Goal: Task Accomplishment & Management: Complete application form

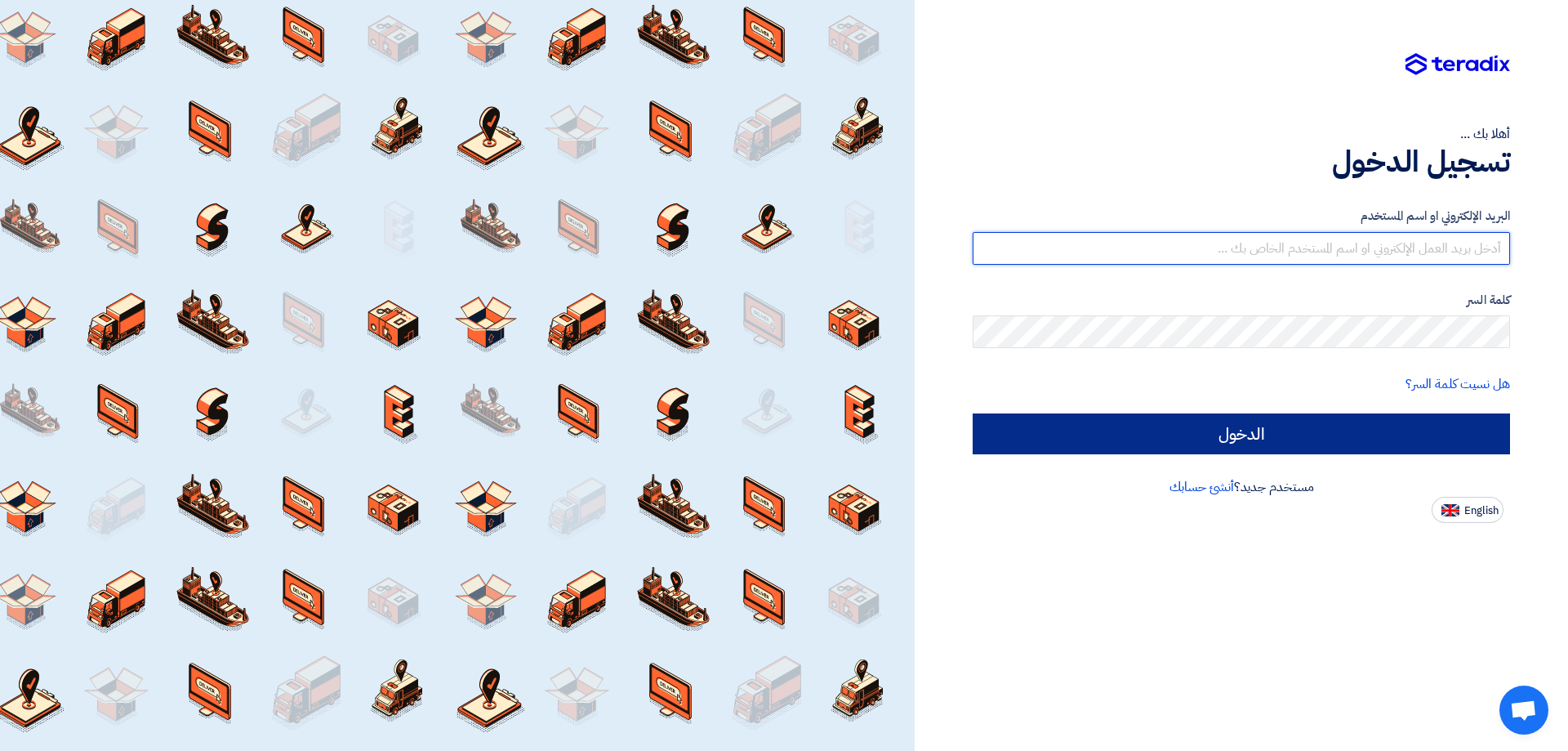
type input "[EMAIL_ADDRESS][DOMAIN_NAME]"
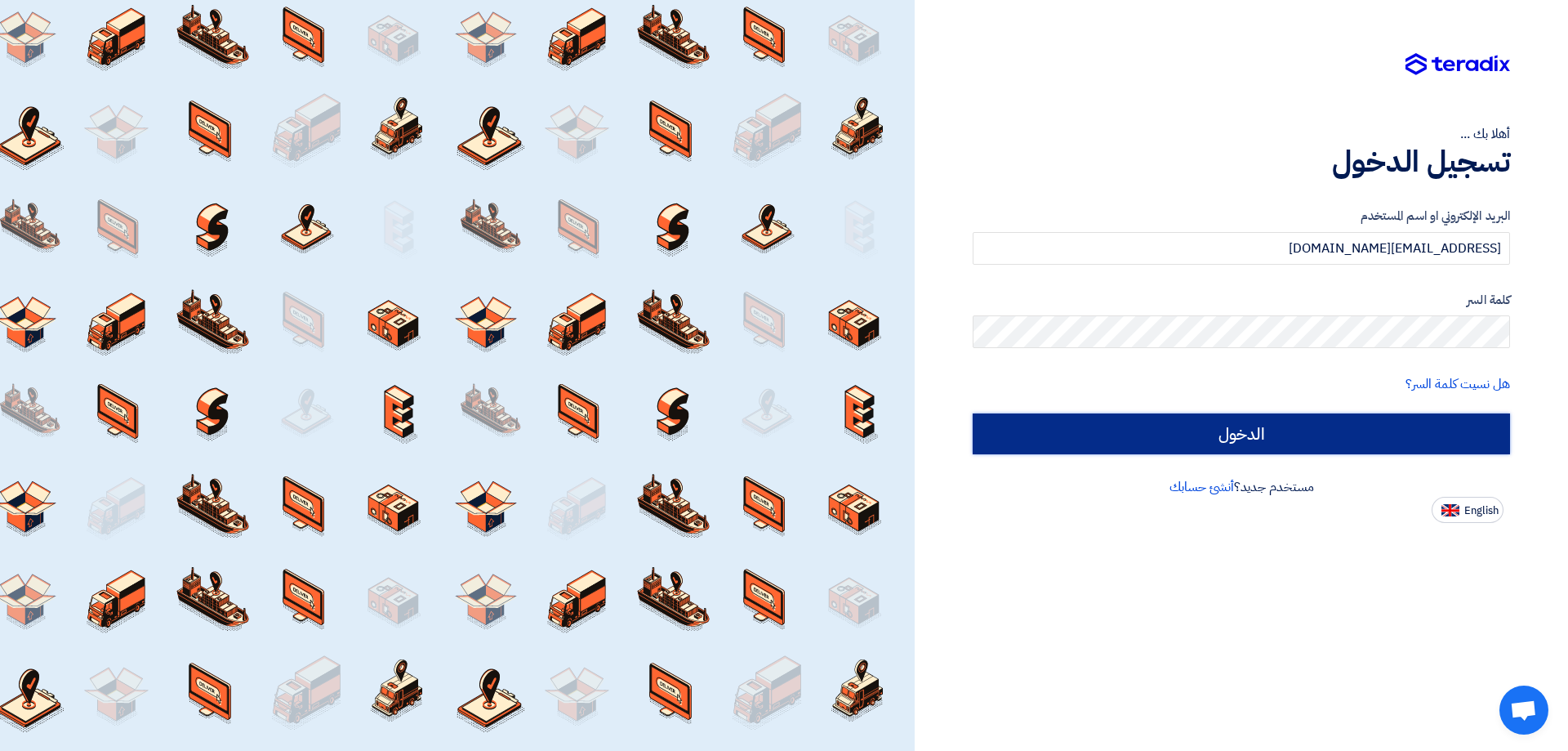
click at [1265, 441] on input "الدخول" at bounding box center [1240, 433] width 537 height 41
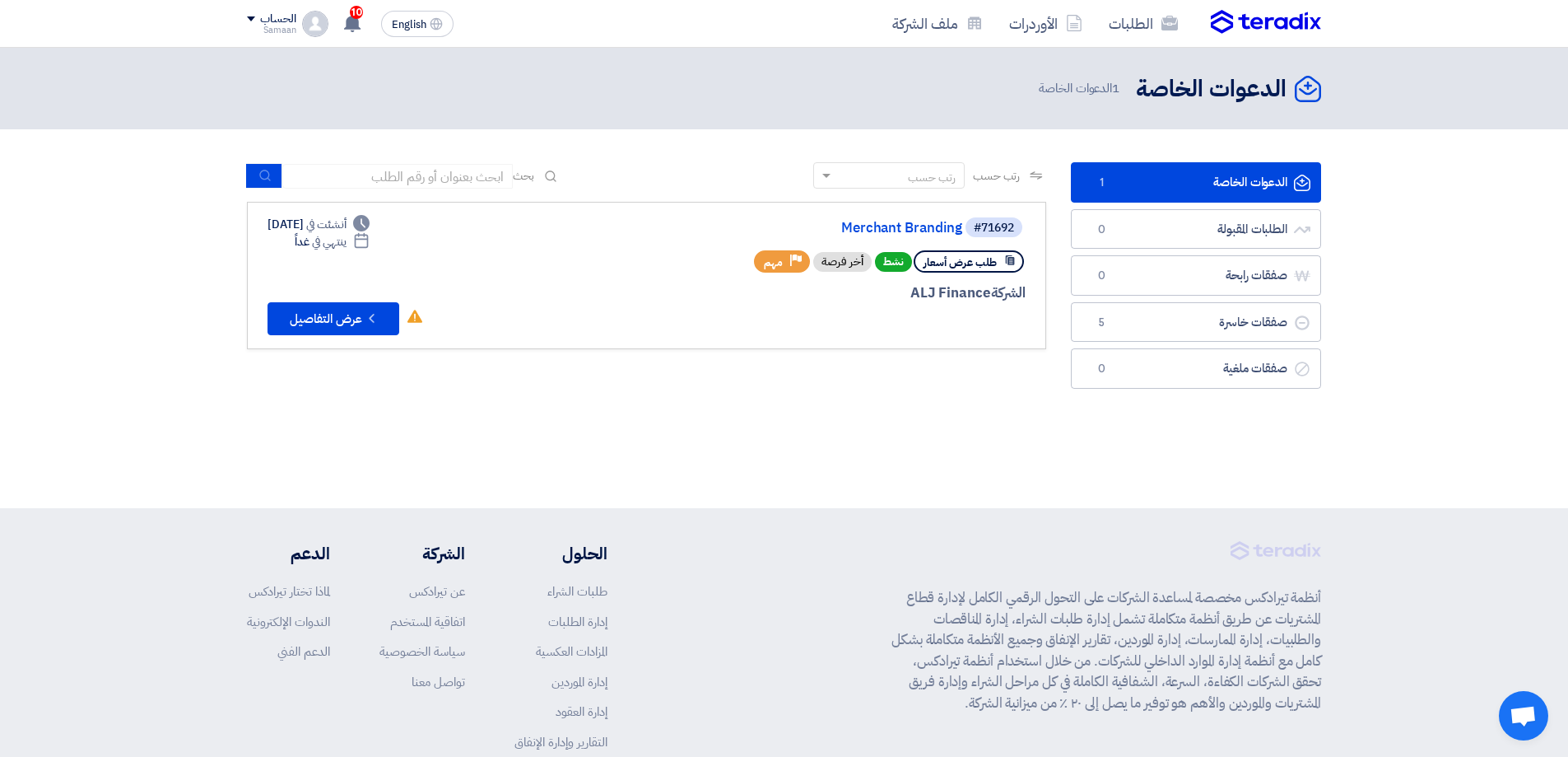
click at [1263, 178] on link "الدعوات الخاصة الدعوات الخاصة 1" at bounding box center [1196, 183] width 250 height 41
click at [916, 232] on link "Merchant Branding" at bounding box center [797, 228] width 329 height 15
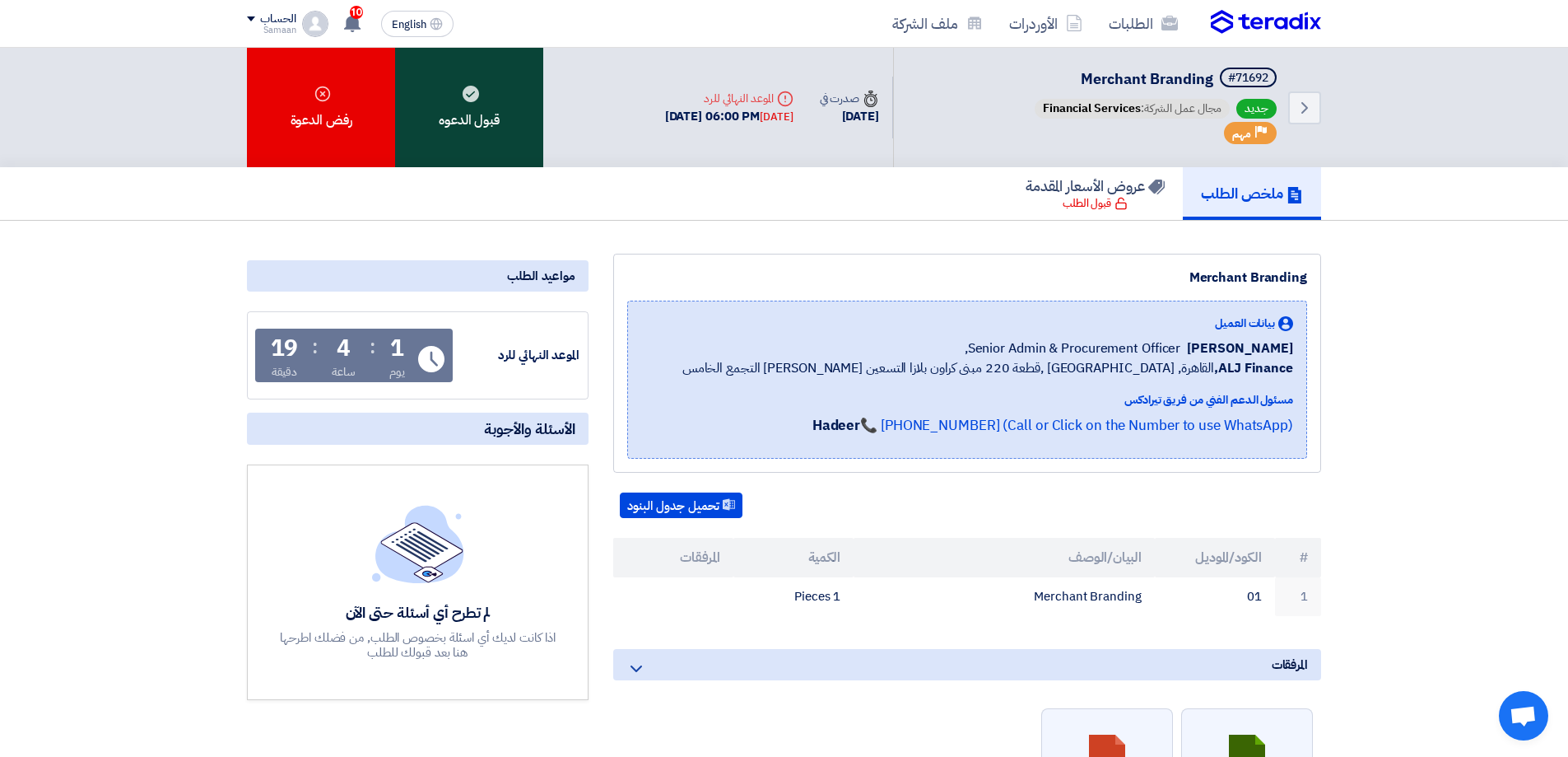
click at [510, 113] on div "قبول الدعوه" at bounding box center [469, 107] width 149 height 119
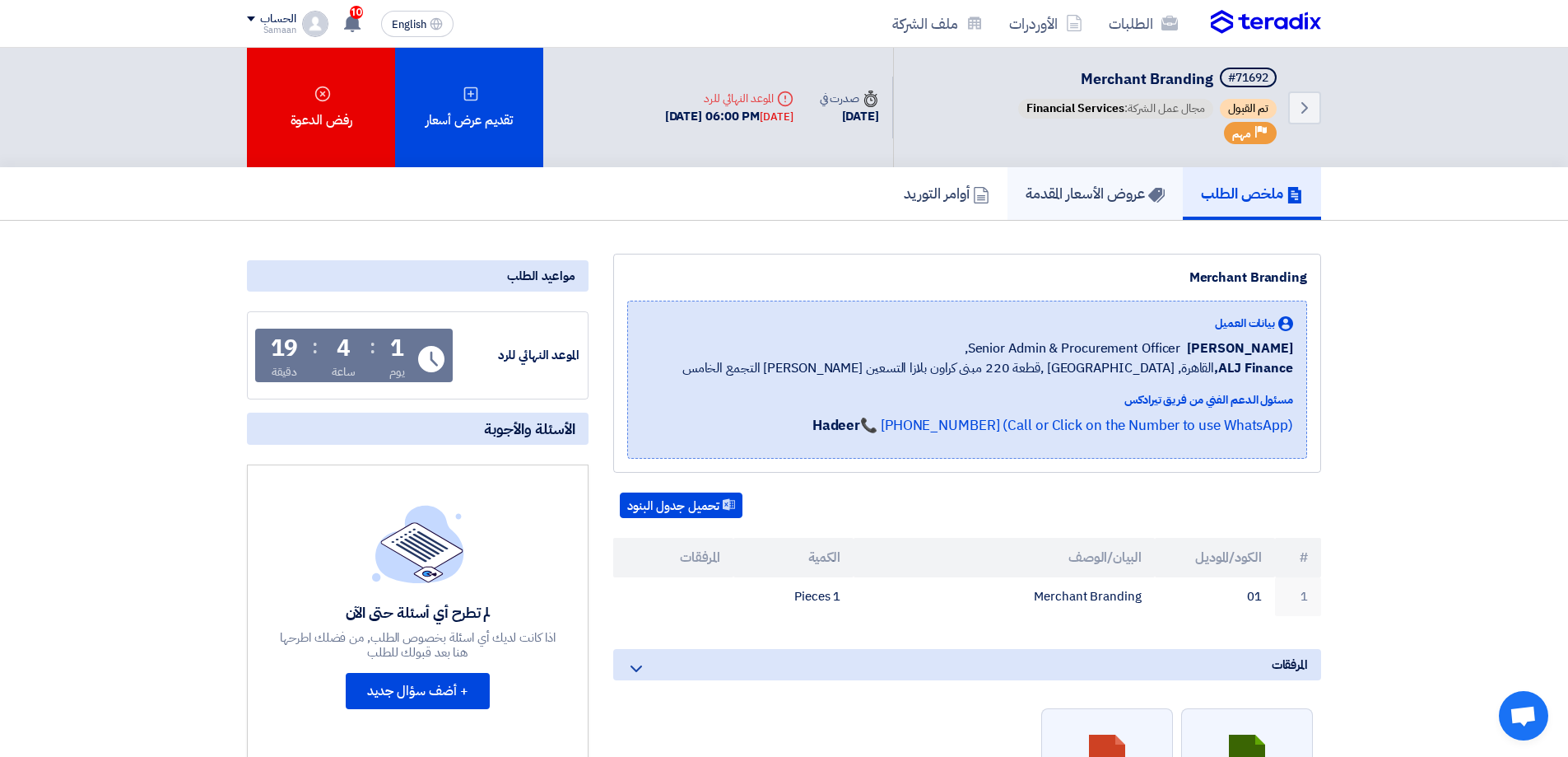
click at [1087, 191] on h5 "عروض الأسعار المقدمة" at bounding box center [1095, 193] width 139 height 19
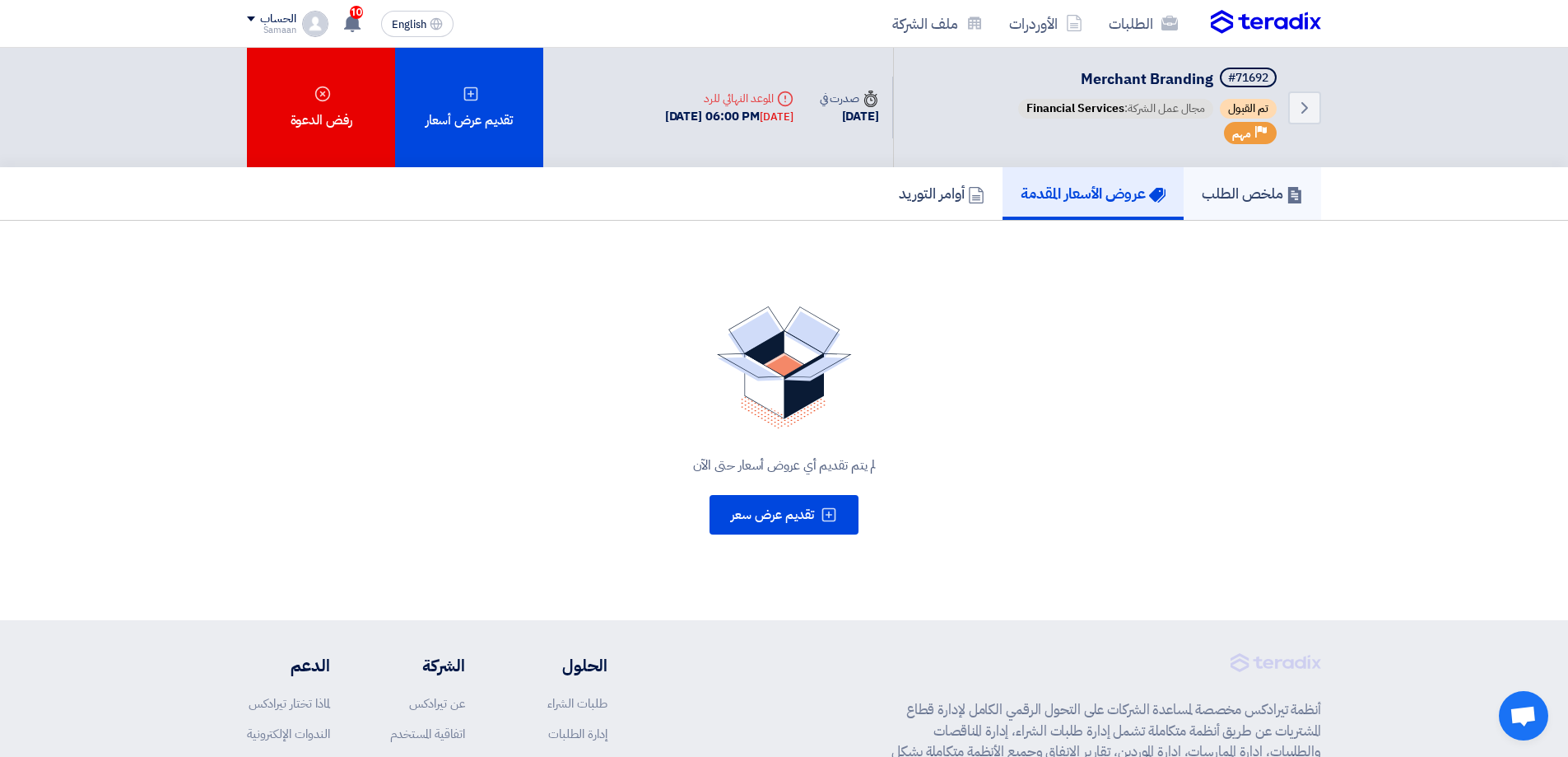
click at [1251, 189] on h5 "ملخص الطلب" at bounding box center [1252, 193] width 102 height 19
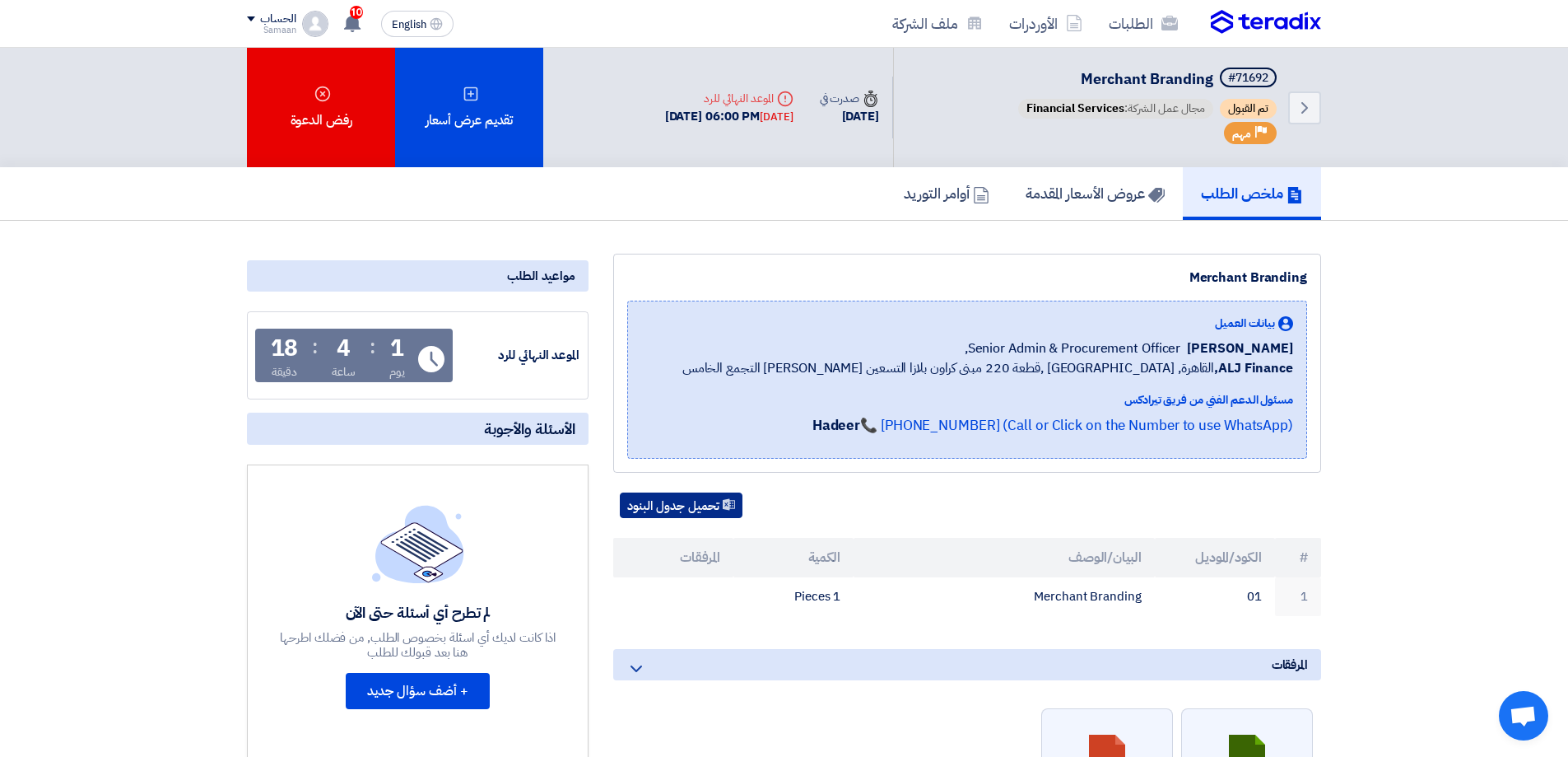
click at [695, 511] on button "تحميل جدول البنود" at bounding box center [681, 505] width 123 height 27
click at [1081, 198] on h5 "عروض الأسعار المقدمة" at bounding box center [1095, 193] width 139 height 19
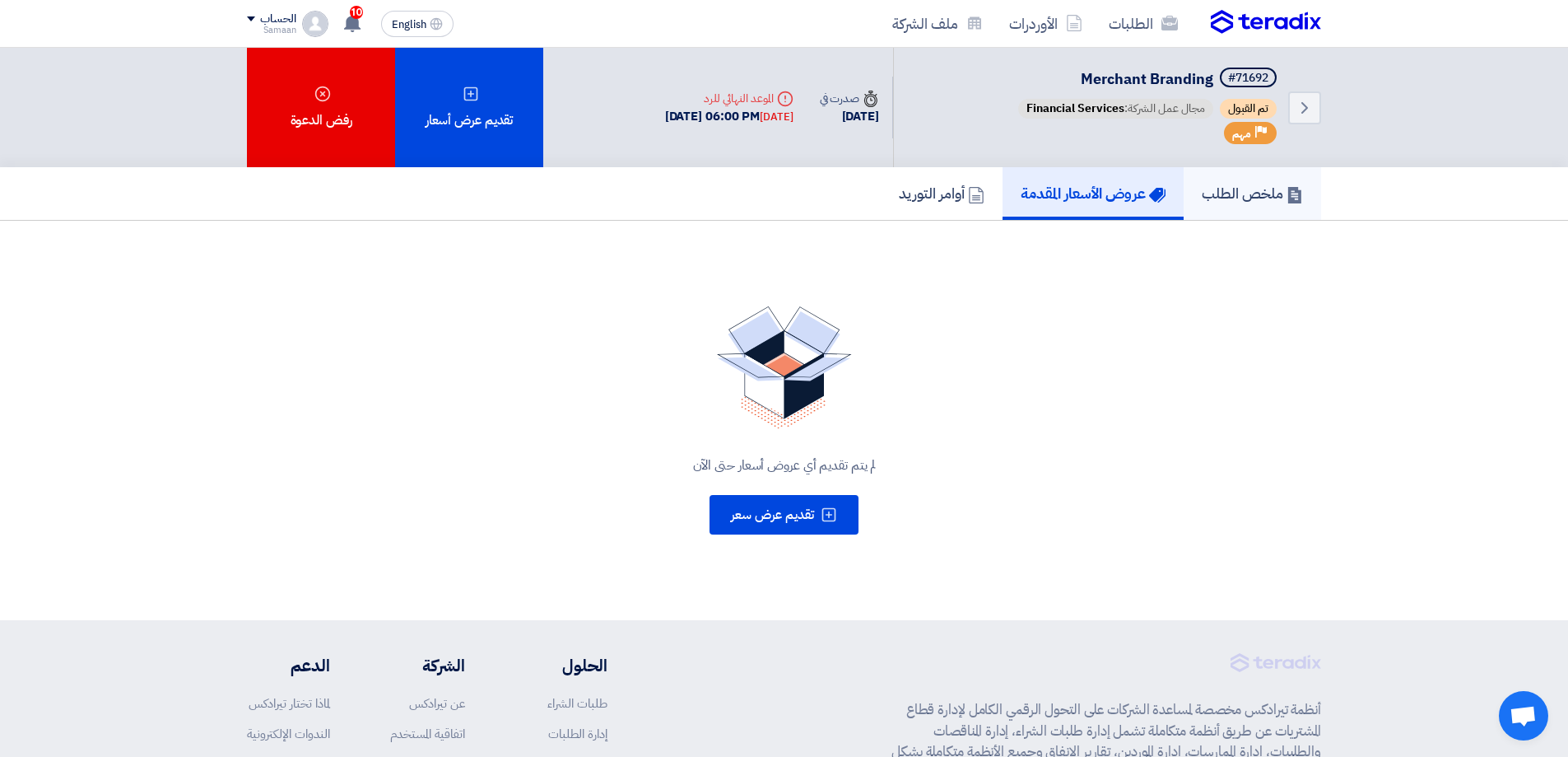
click at [1240, 198] on h5 "ملخص الطلب" at bounding box center [1252, 193] width 102 height 19
